Goal: Find specific page/section: Find specific page/section

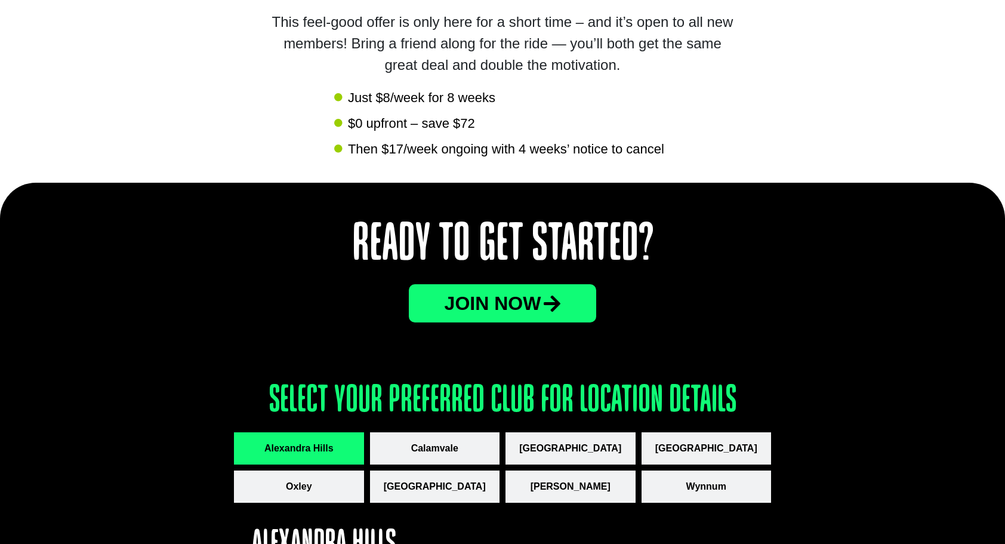
scroll to position [1433, 0]
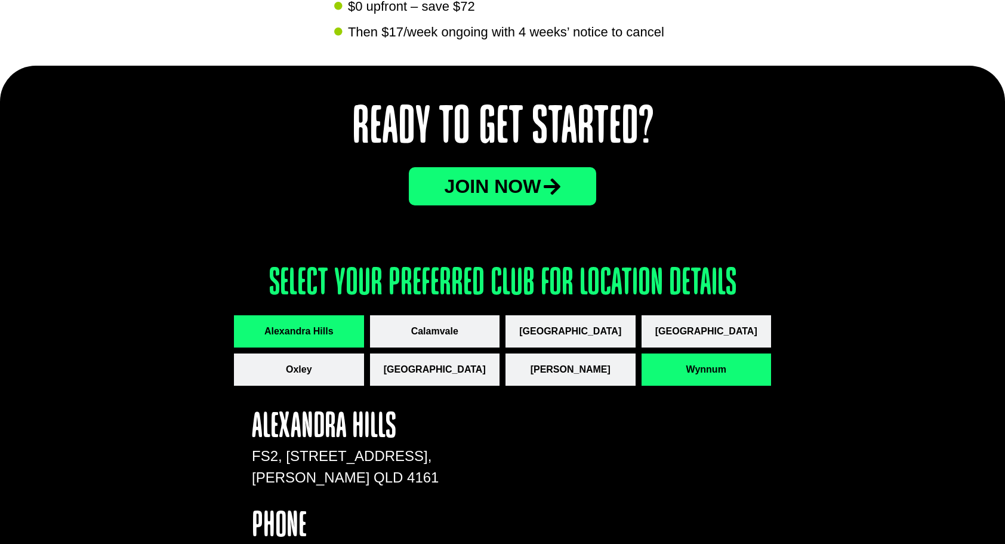
click at [717, 368] on span "Wynnum" at bounding box center [706, 369] width 40 height 14
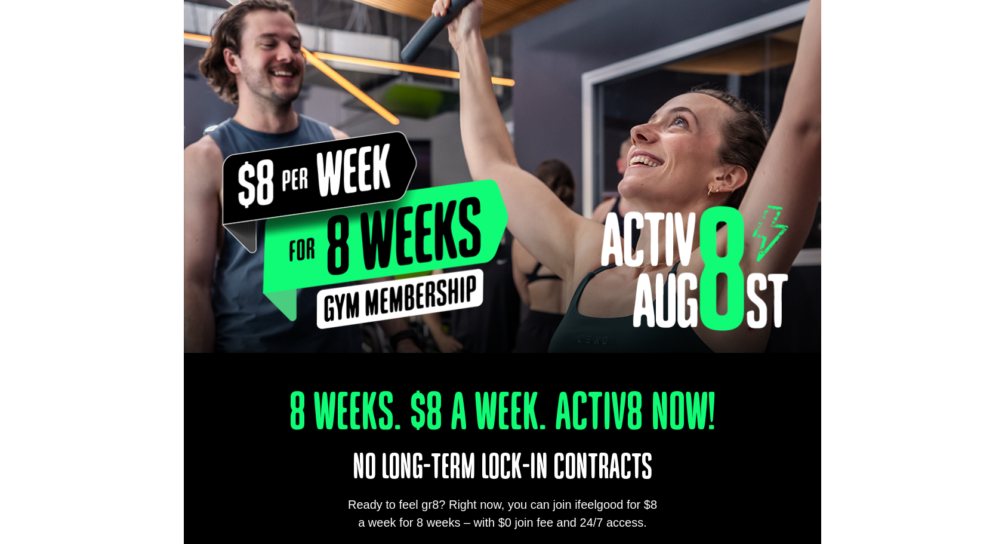
scroll to position [0, 0]
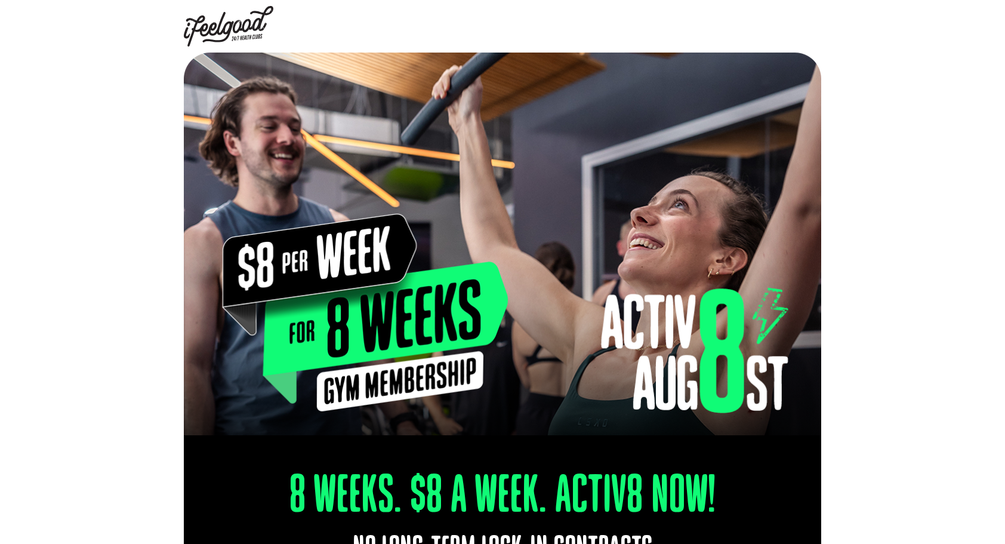
click at [927, 81] on div at bounding box center [502, 244] width 1005 height 383
click at [880, 110] on div at bounding box center [502, 244] width 1005 height 383
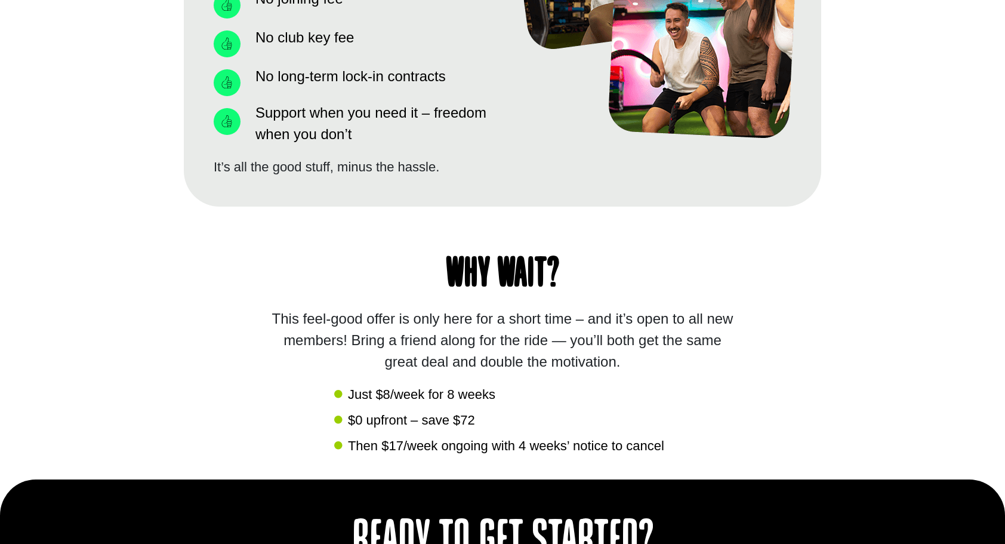
scroll to position [1074, 0]
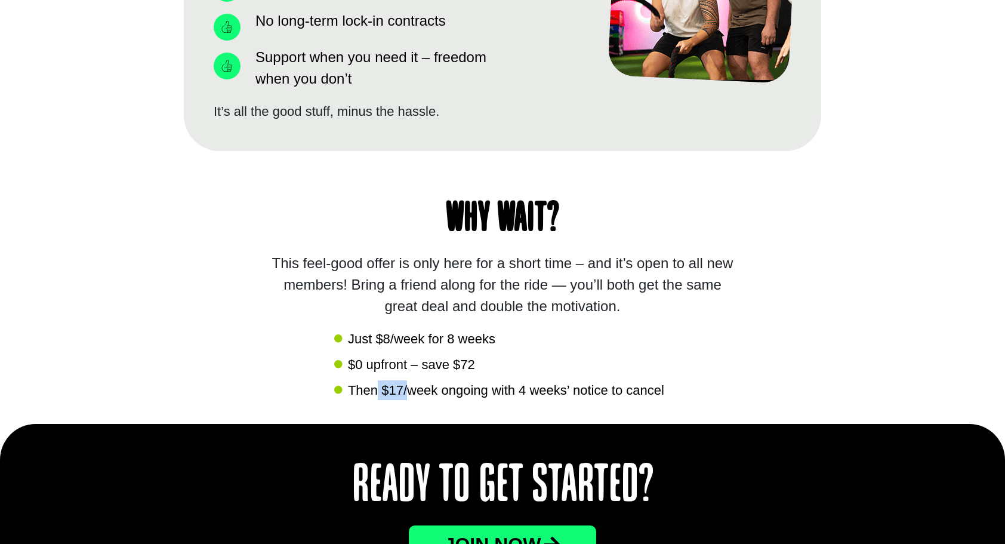
drag, startPoint x: 408, startPoint y: 385, endPoint x: 375, endPoint y: 385, distance: 32.8
click at [376, 385] on span "Then $17/week ongoing with 4 weeks’ notice to cancel" at bounding box center [504, 390] width 319 height 20
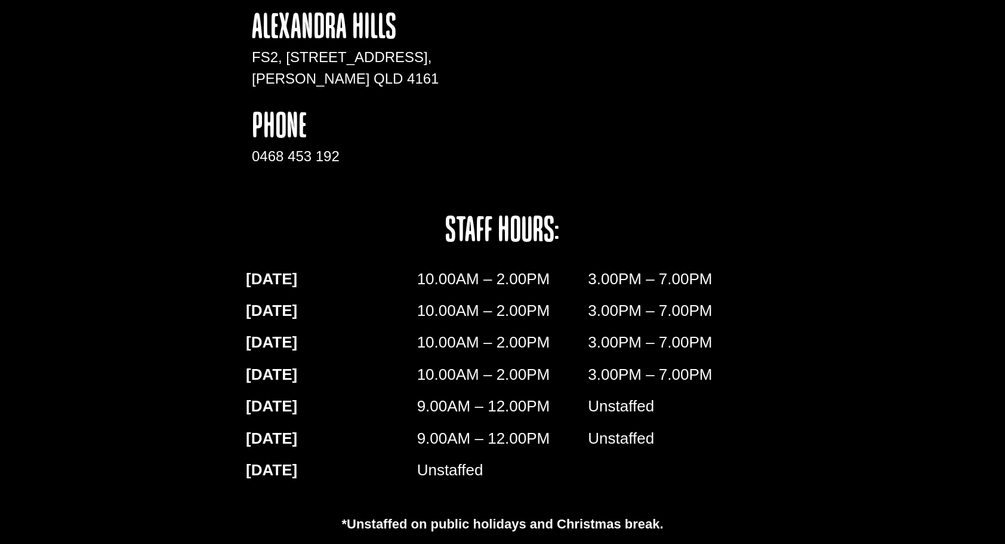
scroll to position [1850, 0]
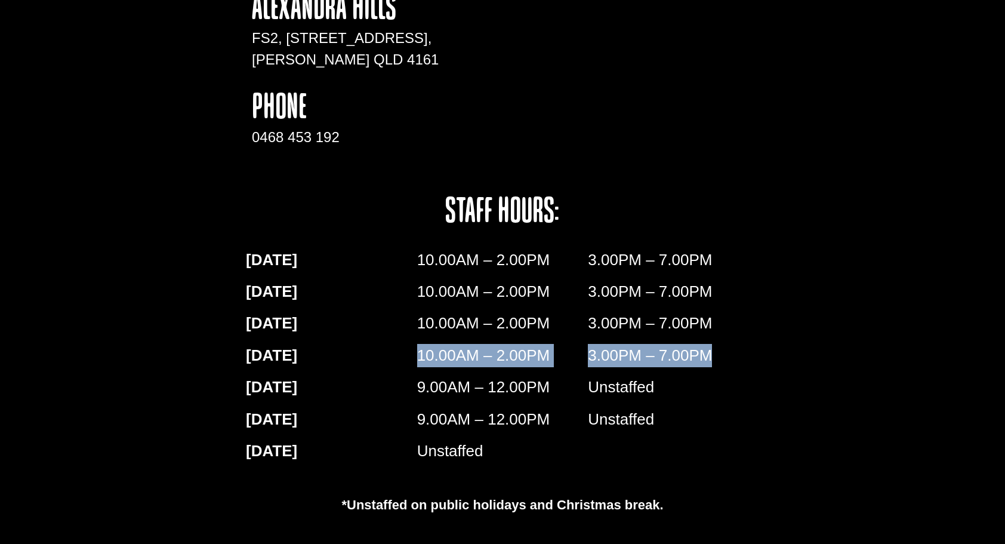
drag, startPoint x: 421, startPoint y: 353, endPoint x: 740, endPoint y: 347, distance: 319.4
click at [737, 347] on div "MONDAY 10.00AM – 2.00PM 3.00PM – 7.00PM TUESDAY 10.00AM – 2.00PM 3.00PM – 7.00P…" at bounding box center [502, 359] width 525 height 235
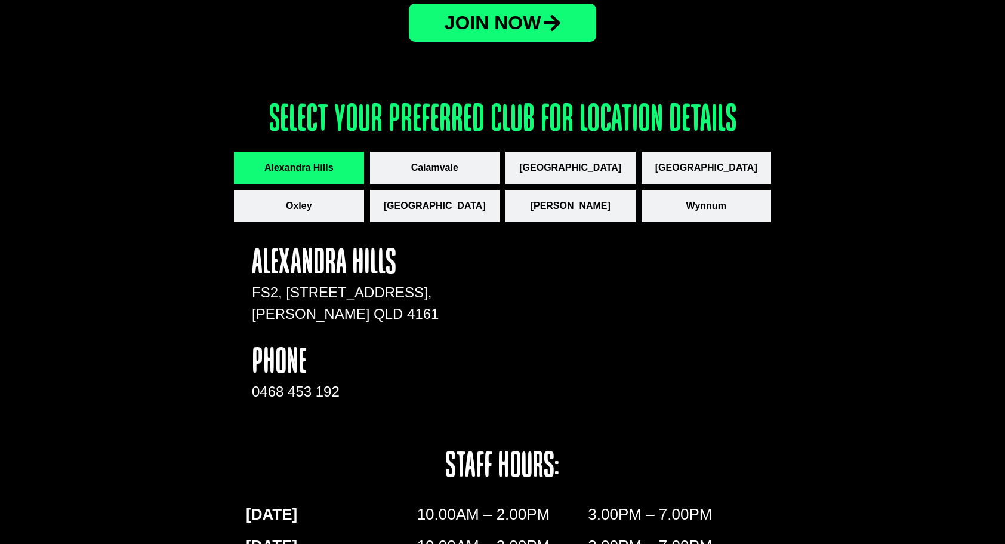
scroll to position [1612, 0]
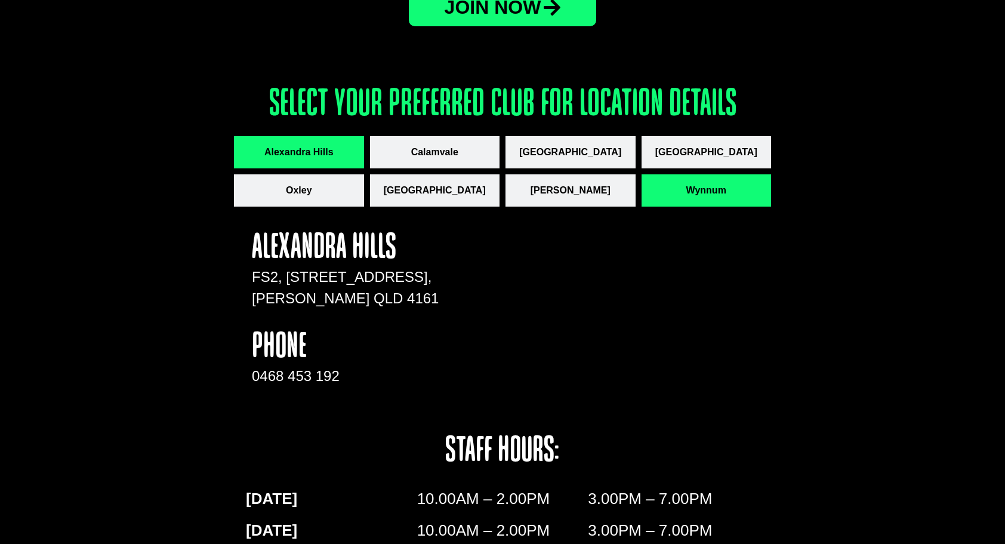
click at [727, 186] on button "Wynnum" at bounding box center [707, 190] width 130 height 32
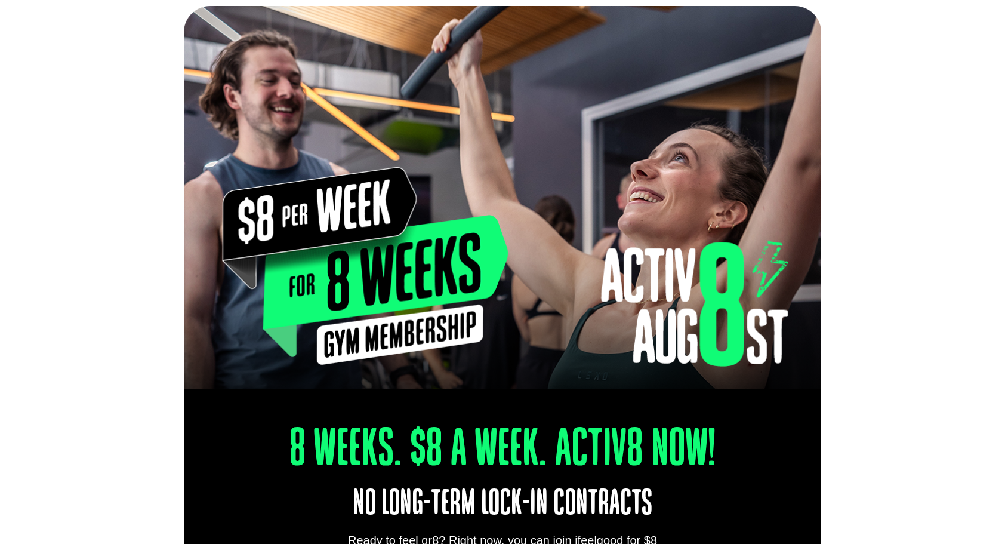
scroll to position [0, 0]
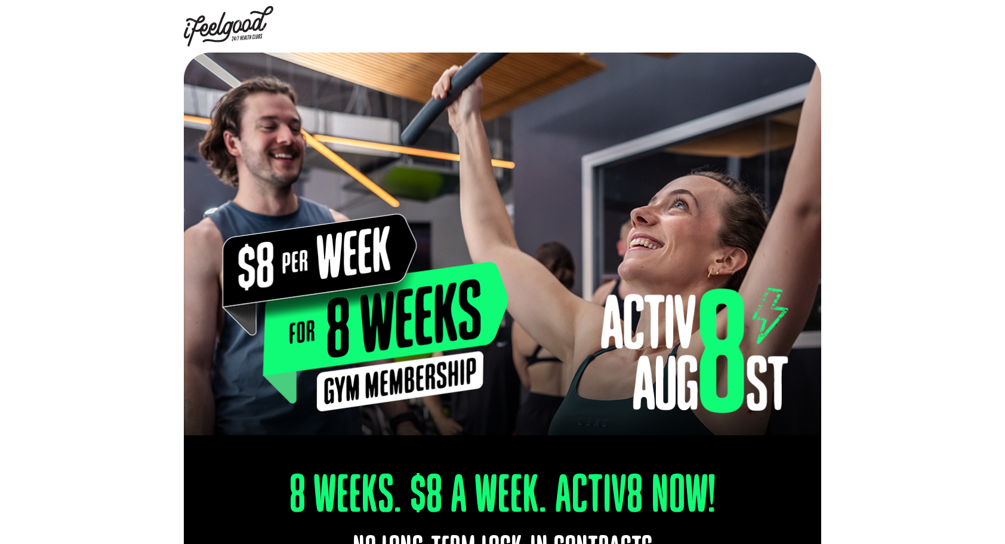
click at [230, 23] on img at bounding box center [229, 26] width 90 height 41
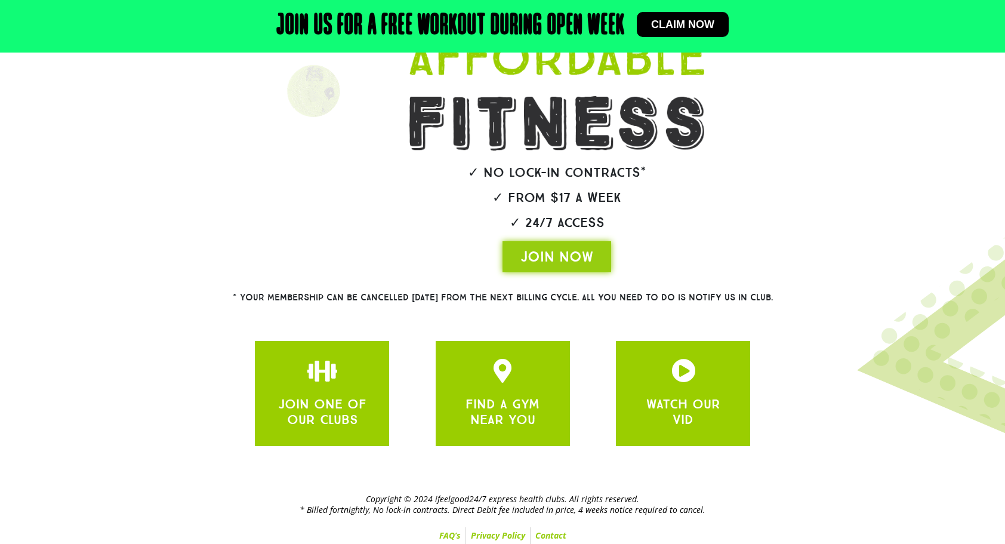
scroll to position [195, 0]
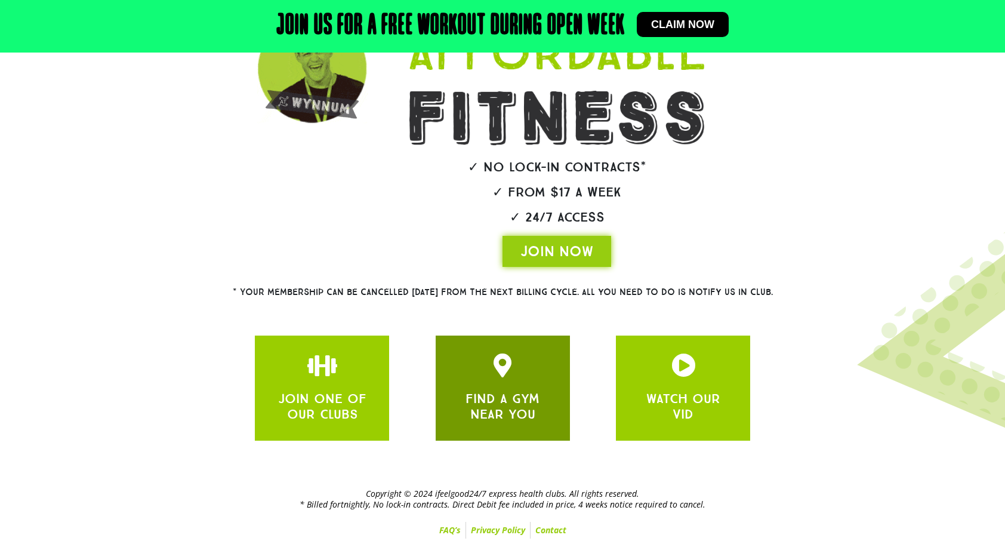
click at [518, 382] on div "FIND A GYM NEAR YOU" at bounding box center [503, 387] width 98 height 69
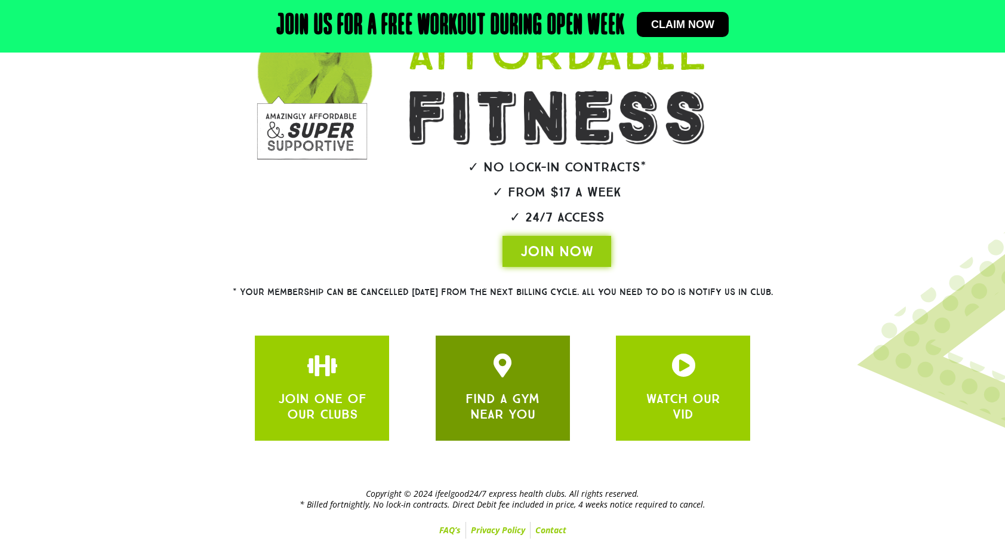
click at [497, 376] on icon "JOIN ONE OF OUR CLUBS" at bounding box center [503, 365] width 24 height 24
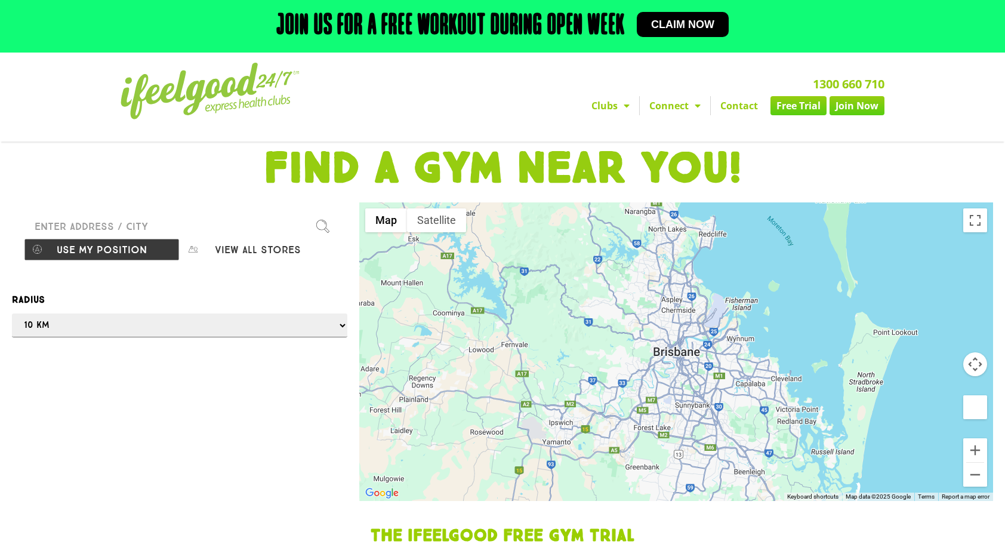
click at [118, 224] on input "Please enter a valid address" at bounding box center [180, 226] width 312 height 24
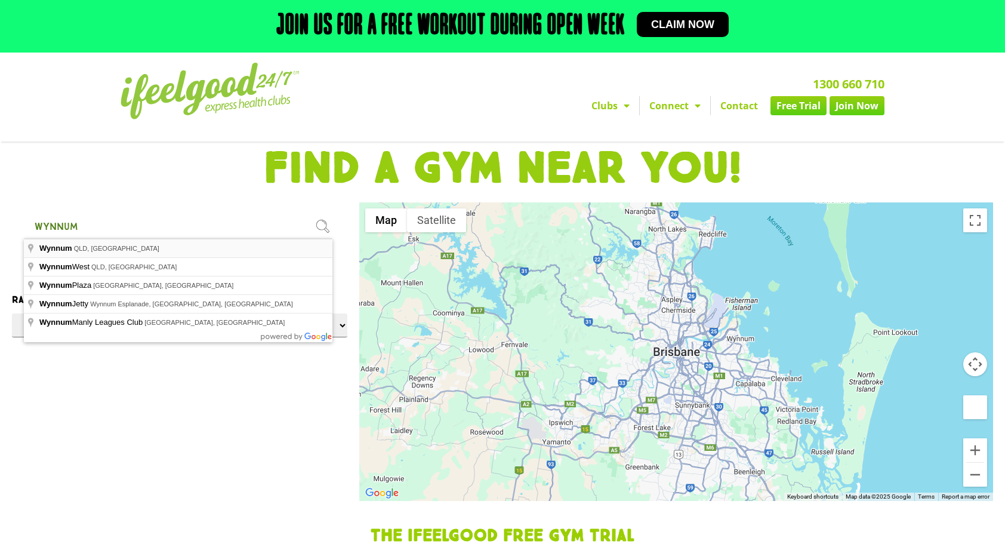
type input "Wynnum QLD, [GEOGRAPHIC_DATA]"
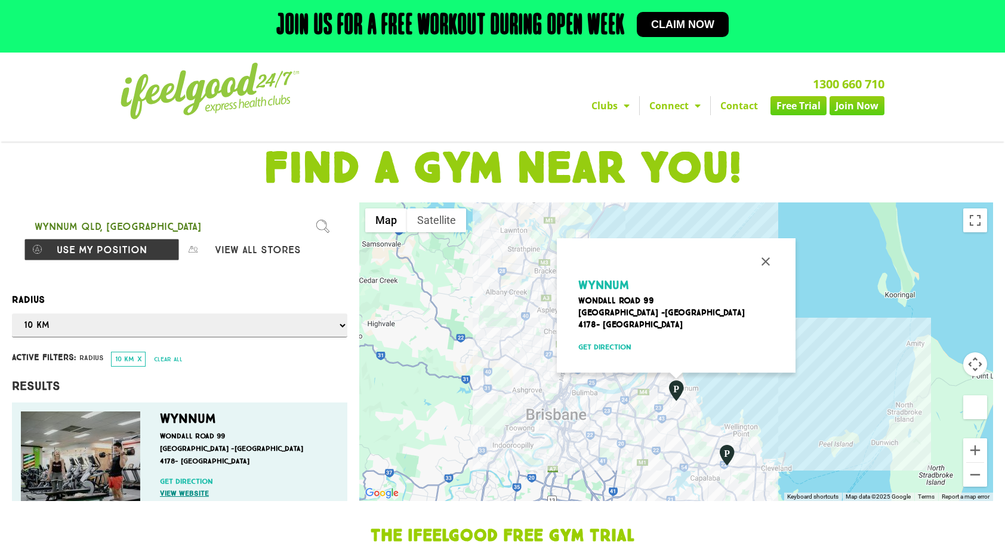
click at [180, 491] on link "View website" at bounding box center [246, 493] width 173 height 11
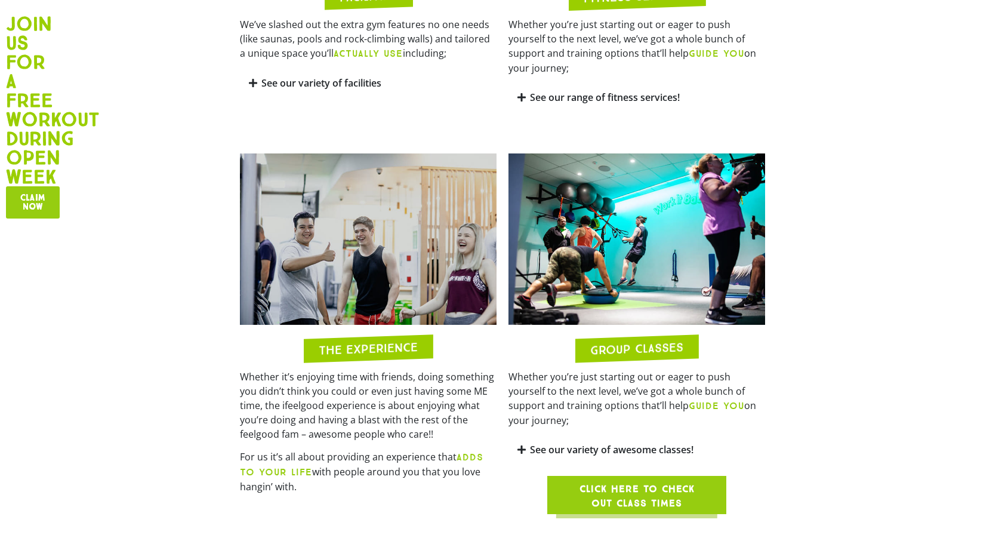
scroll to position [955, 0]
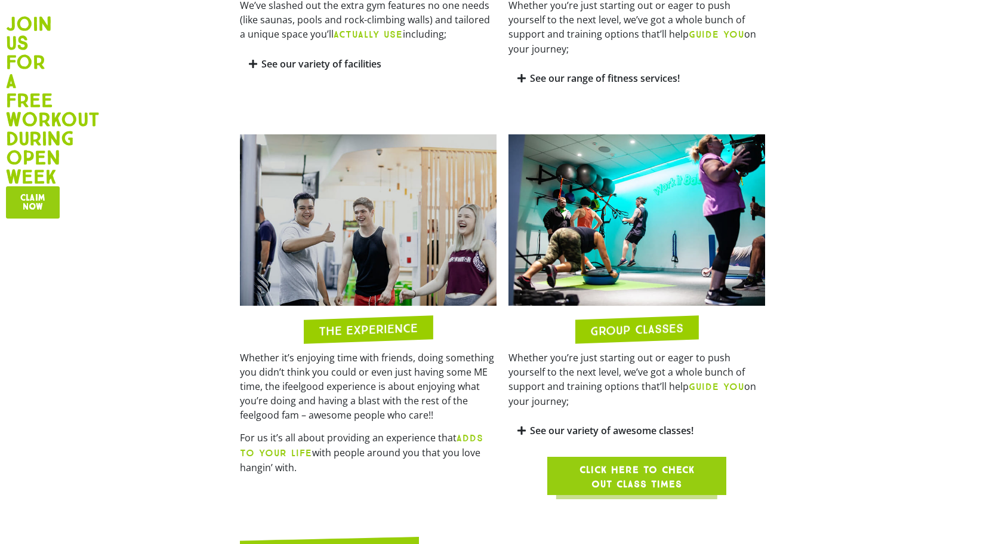
click at [635, 463] on span "Click here to check out class times" at bounding box center [637, 477] width 122 height 29
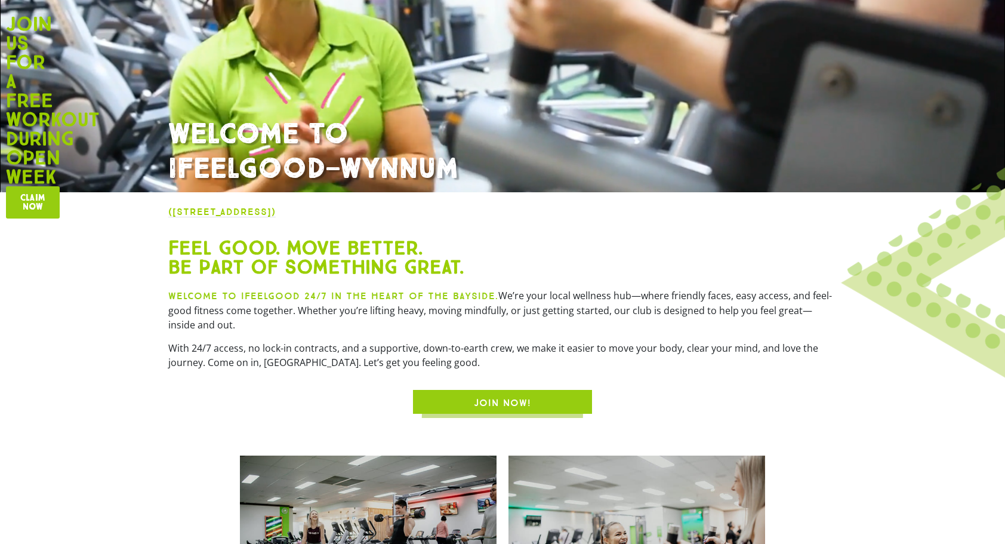
scroll to position [179, 0]
